Goal: Navigation & Orientation: Go to known website

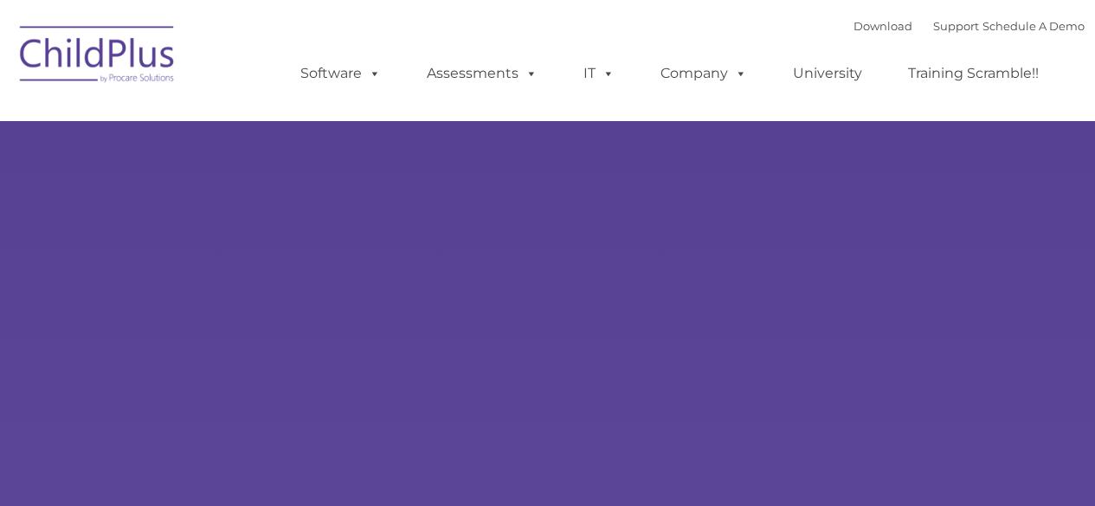
type input ""
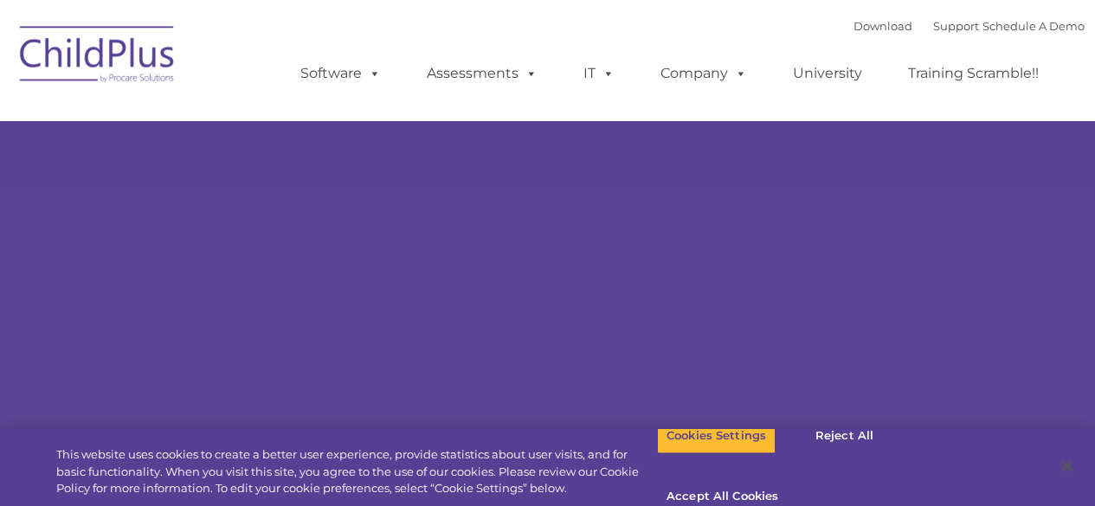
select select "MEDIUM"
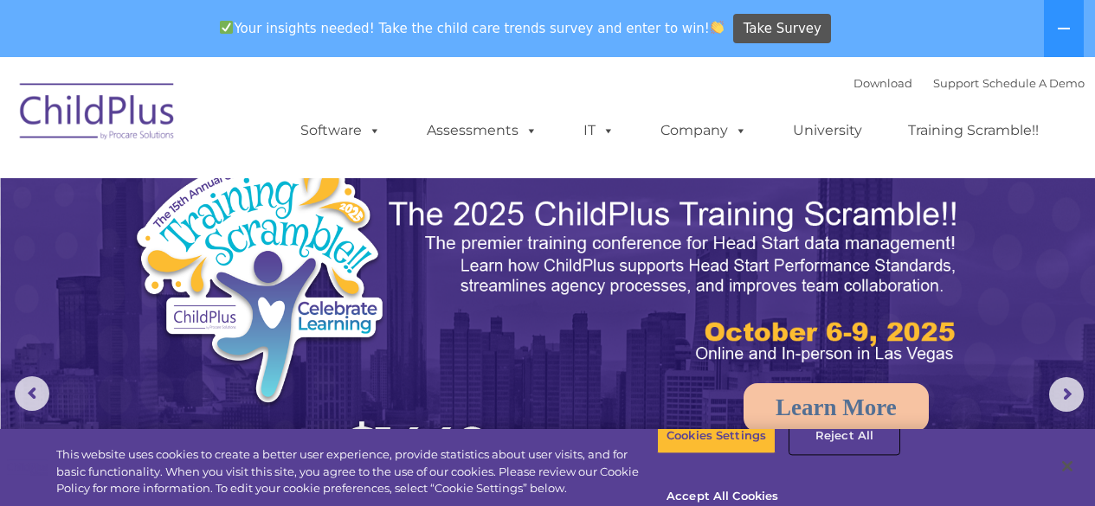
click at [825, 452] on button "Reject All" at bounding box center [844, 436] width 108 height 36
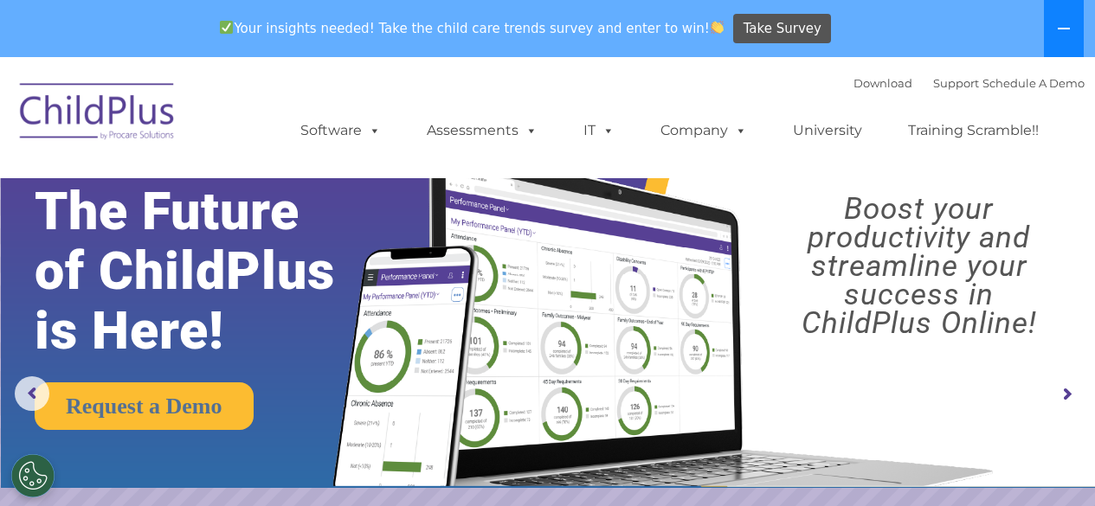
click at [1067, 26] on icon at bounding box center [1064, 29] width 14 height 14
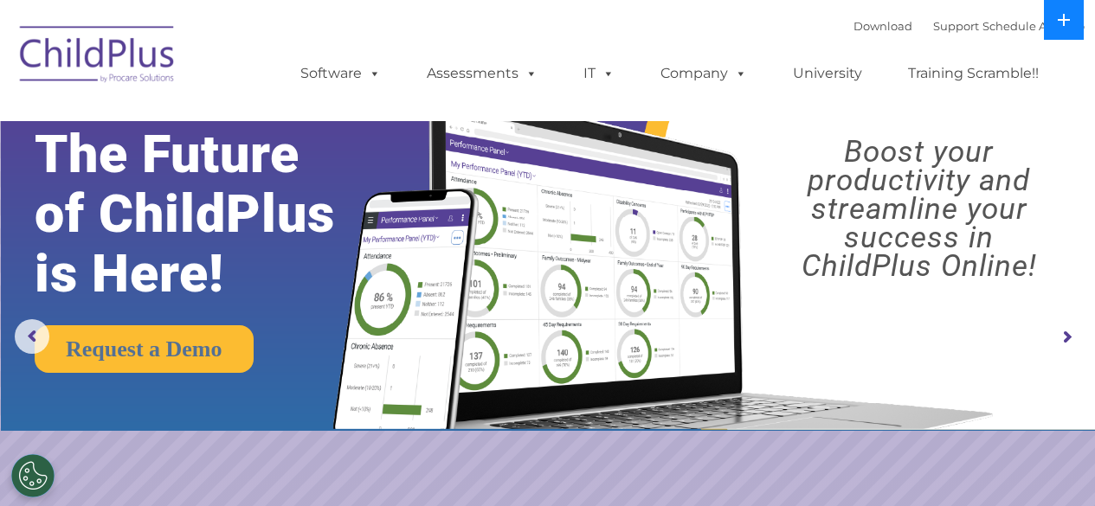
click at [1067, 26] on icon at bounding box center [1064, 20] width 14 height 14
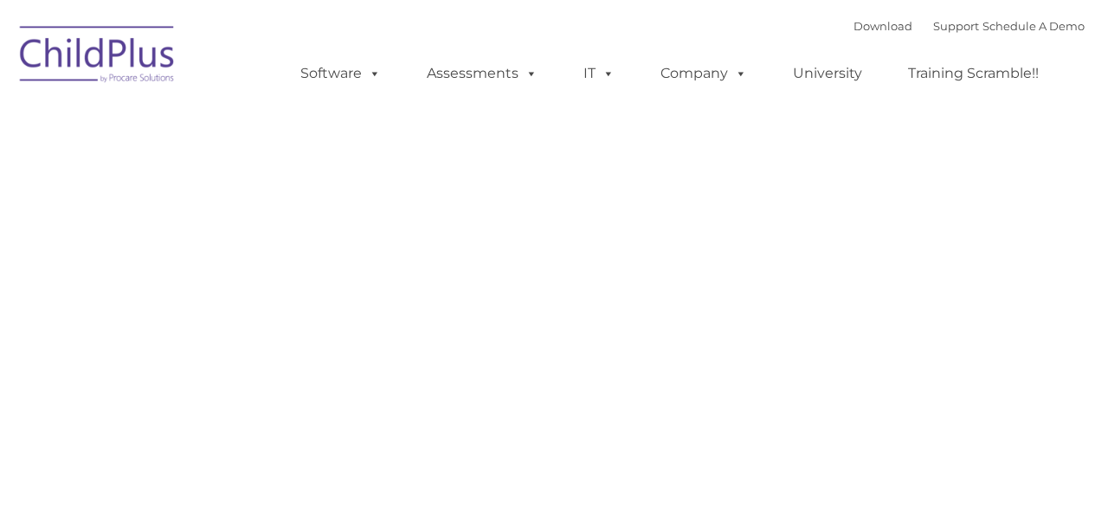
type input ""
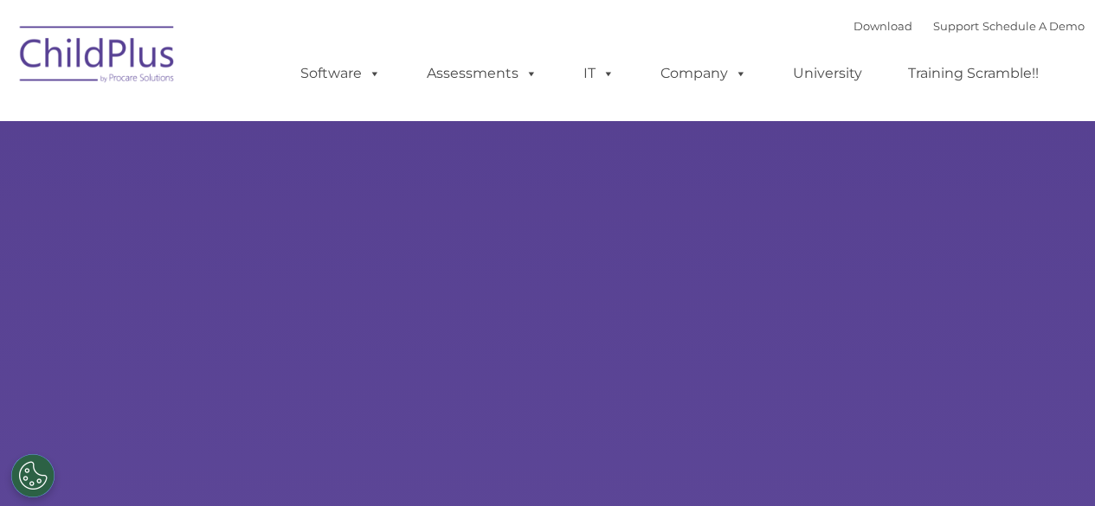
type input ""
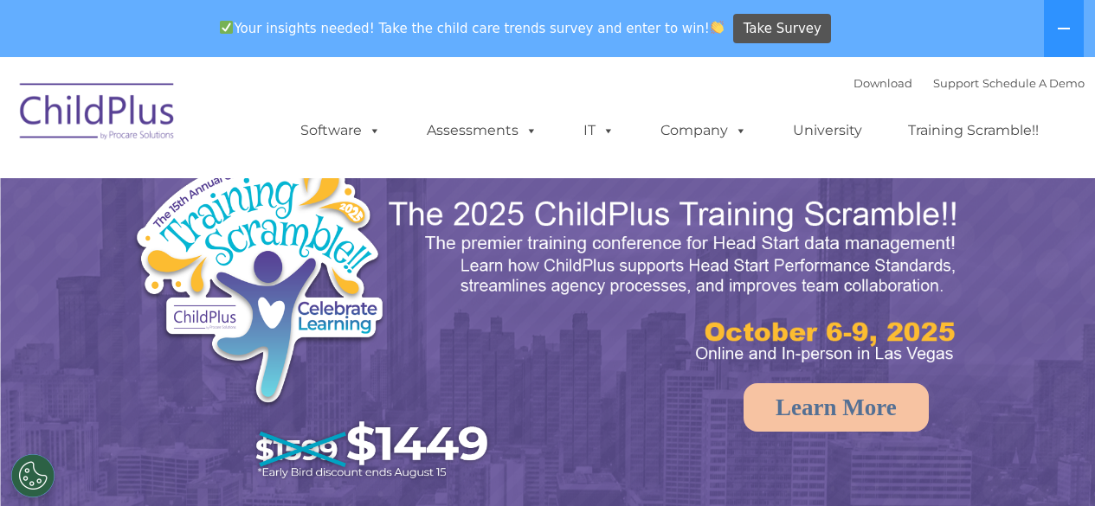
select select "MEDIUM"
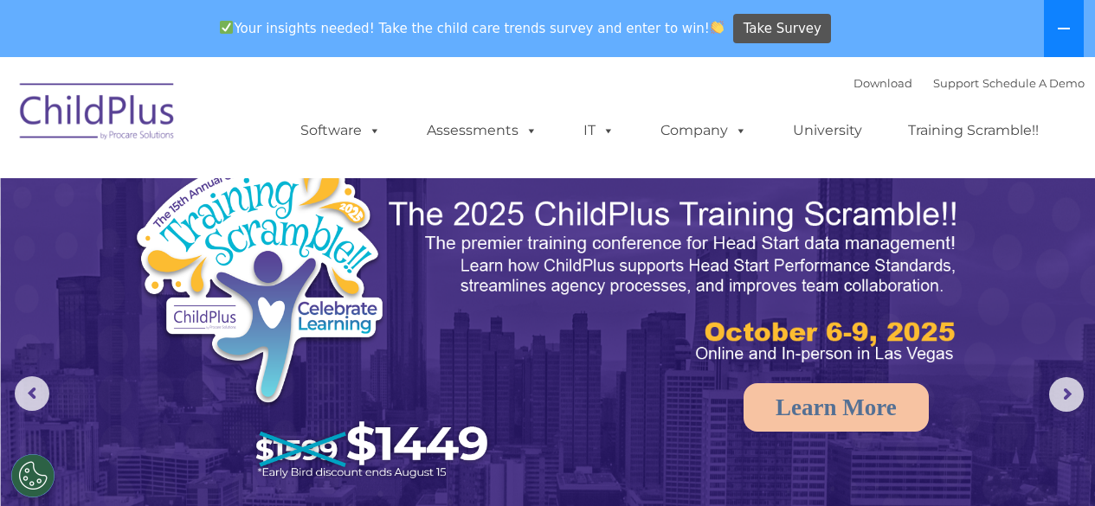
click at [1065, 25] on icon at bounding box center [1064, 29] width 14 height 14
